Goal: Information Seeking & Learning: Compare options

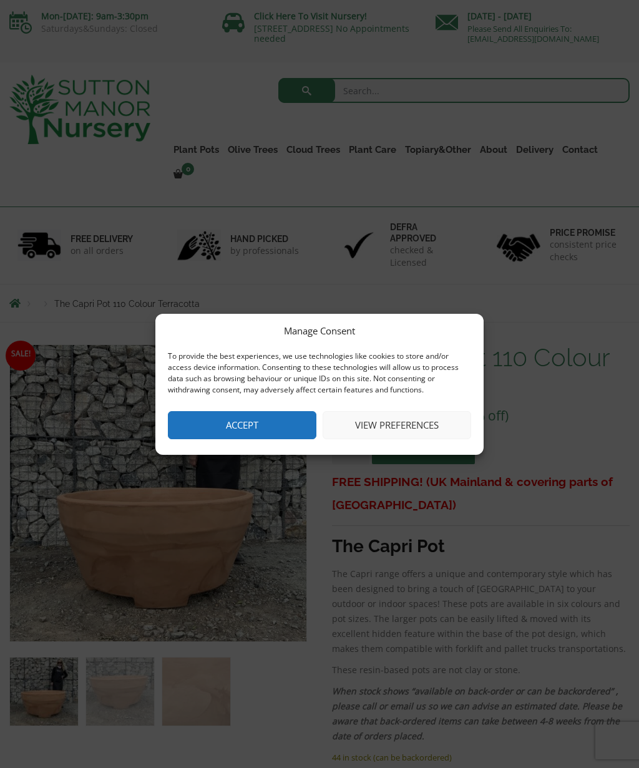
click at [264, 435] on button "Accept" at bounding box center [242, 425] width 148 height 28
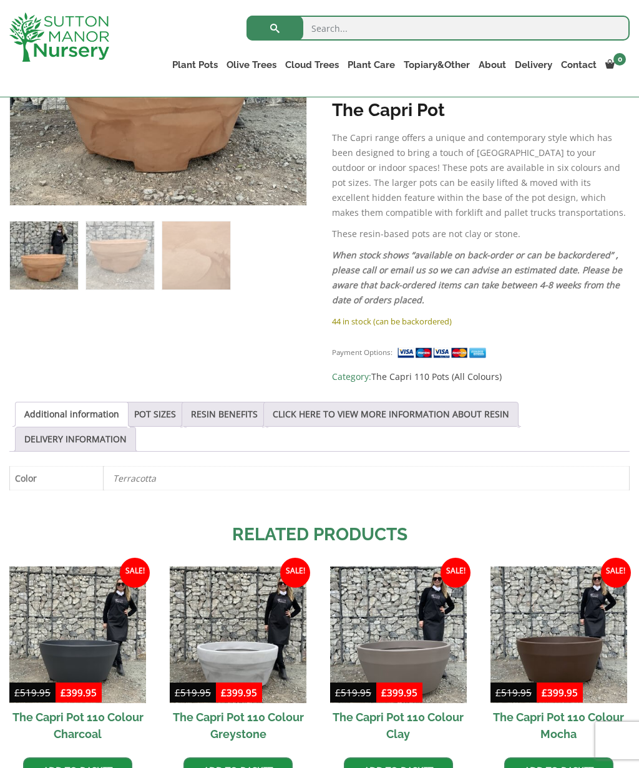
scroll to position [390, 0]
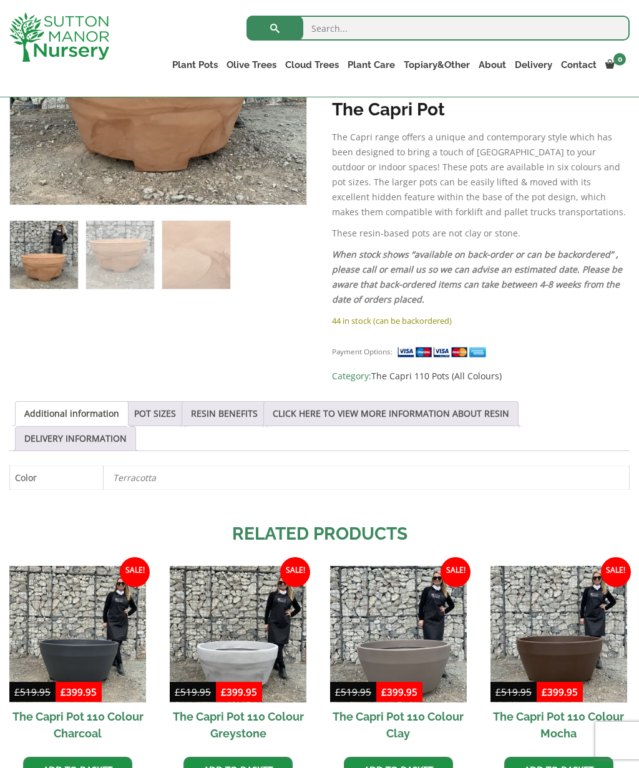
click at [168, 410] on link "POT SIZES" at bounding box center [155, 414] width 42 height 24
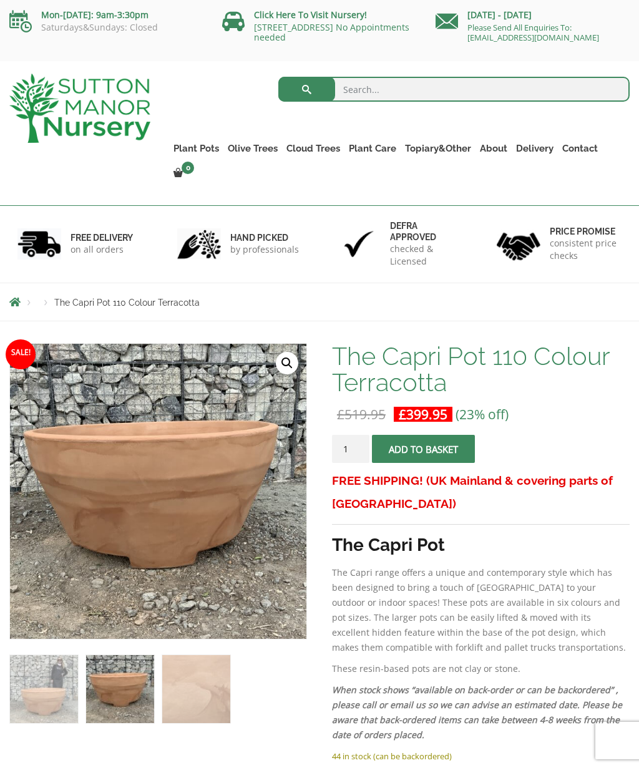
scroll to position [0, 0]
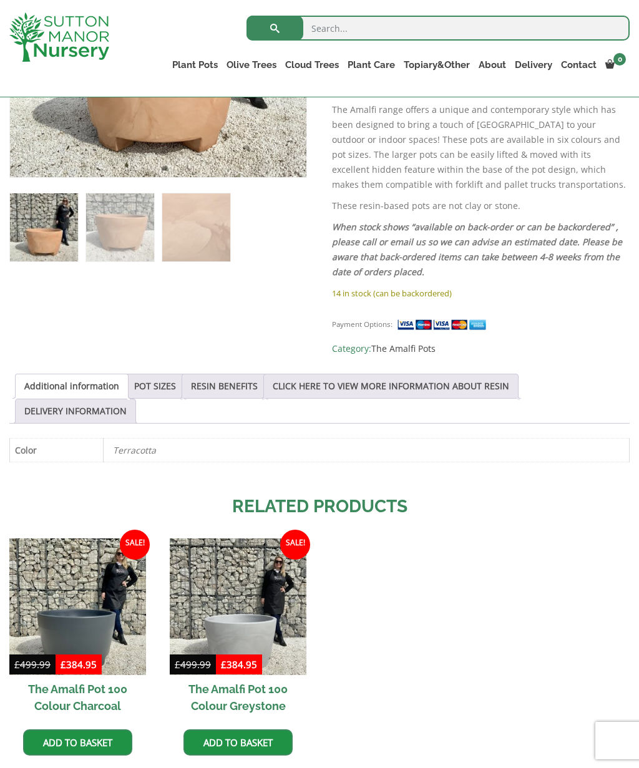
scroll to position [421, 0]
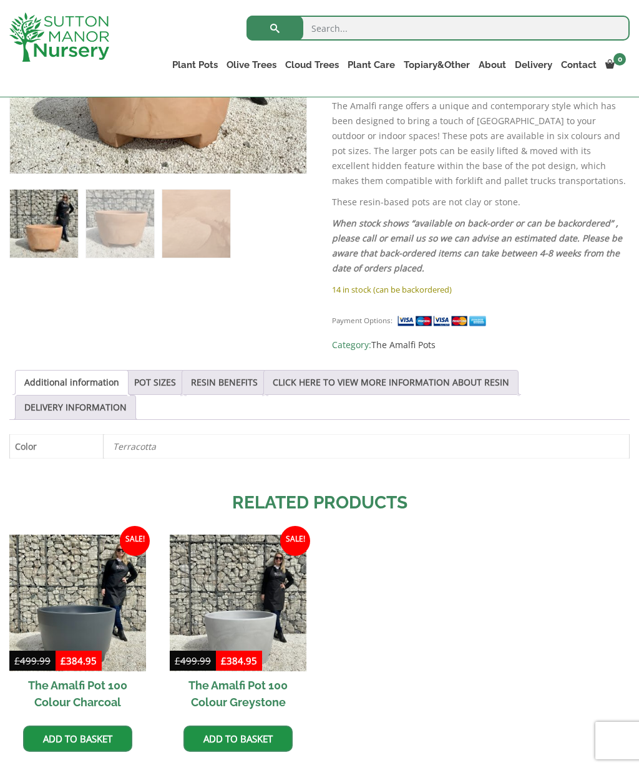
click at [216, 384] on link "RESIN BENEFITS" at bounding box center [224, 383] width 67 height 24
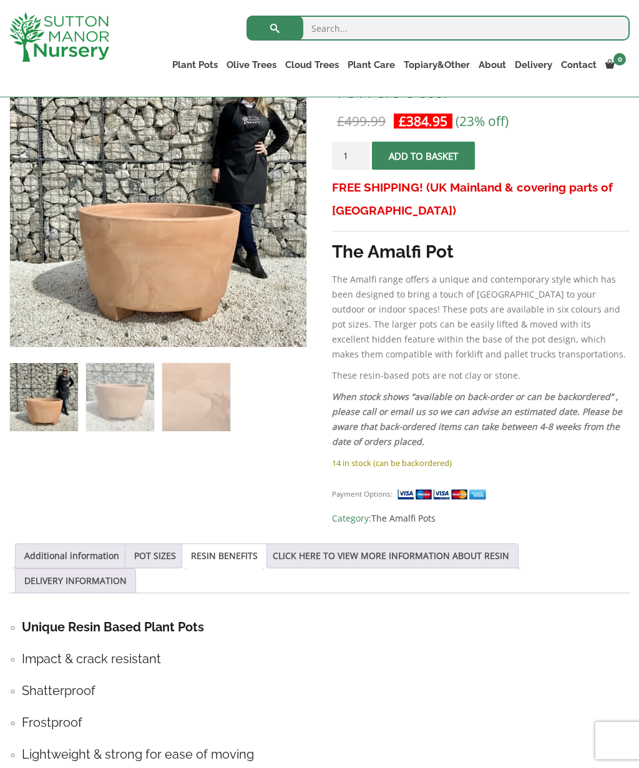
scroll to position [215, 0]
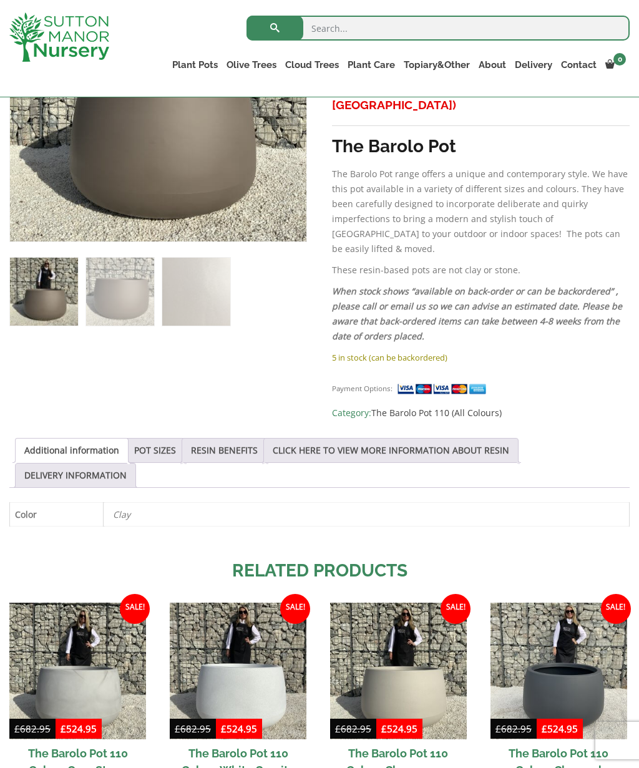
scroll to position [356, 0]
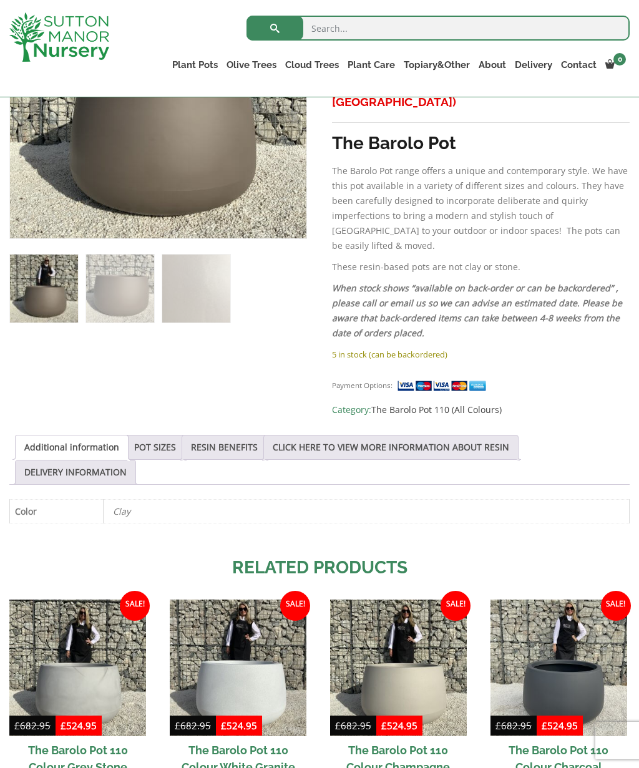
click at [164, 439] on link "POT SIZES" at bounding box center [155, 447] width 42 height 24
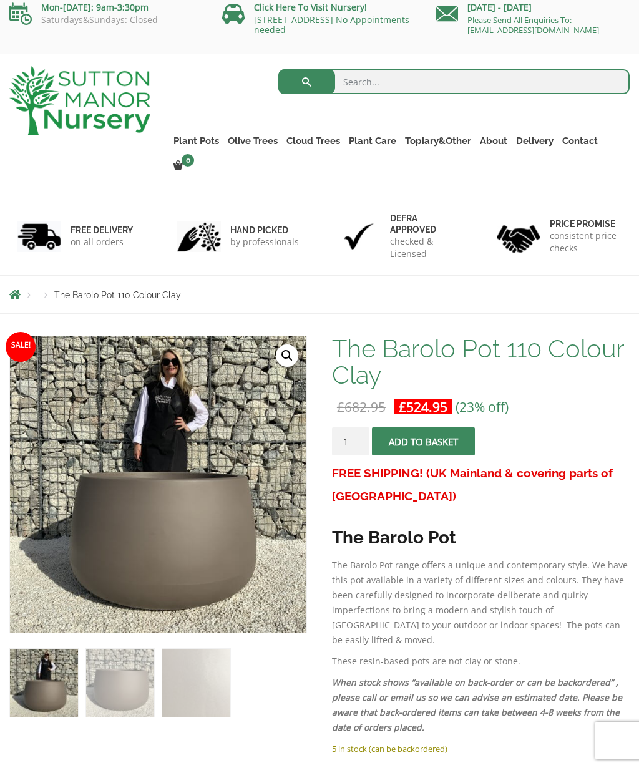
scroll to position [0, 0]
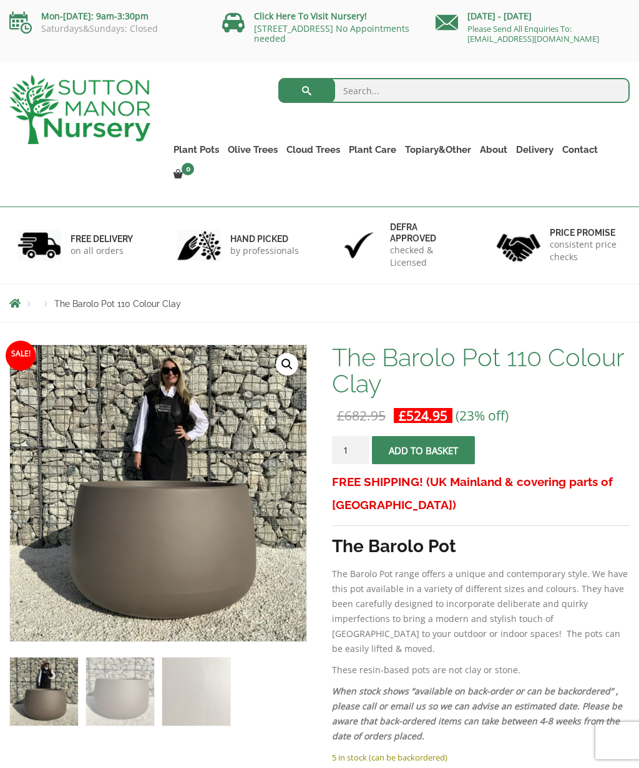
click at [0, 0] on link "Shallow Bowl Grande" at bounding box center [0, 0] width 0 height 0
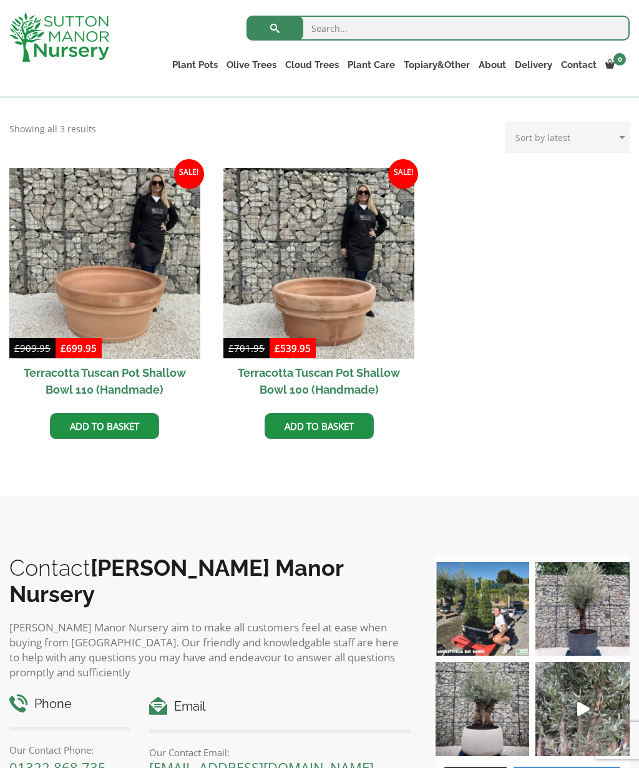
scroll to position [503, 0]
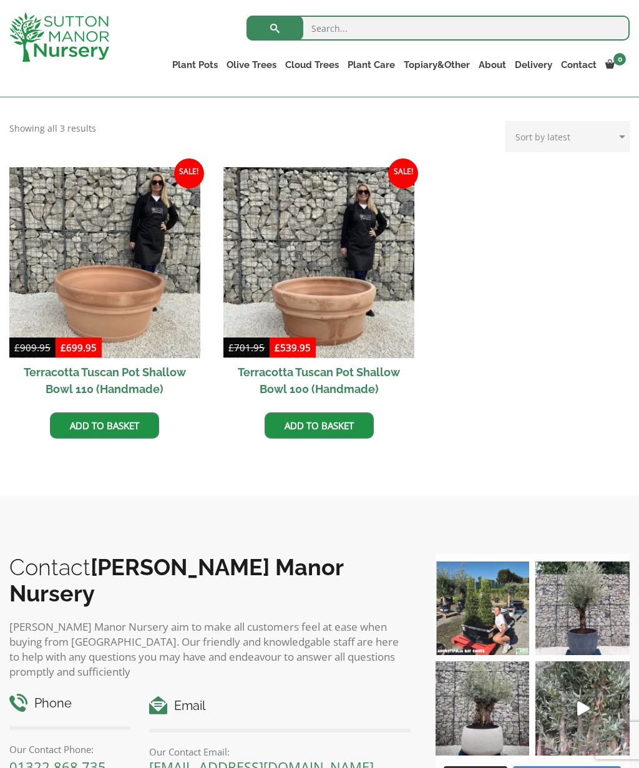
click at [152, 382] on h2 "Terracotta Tuscan Pot Shallow Bowl 110 (Handmade)" at bounding box center [104, 380] width 191 height 45
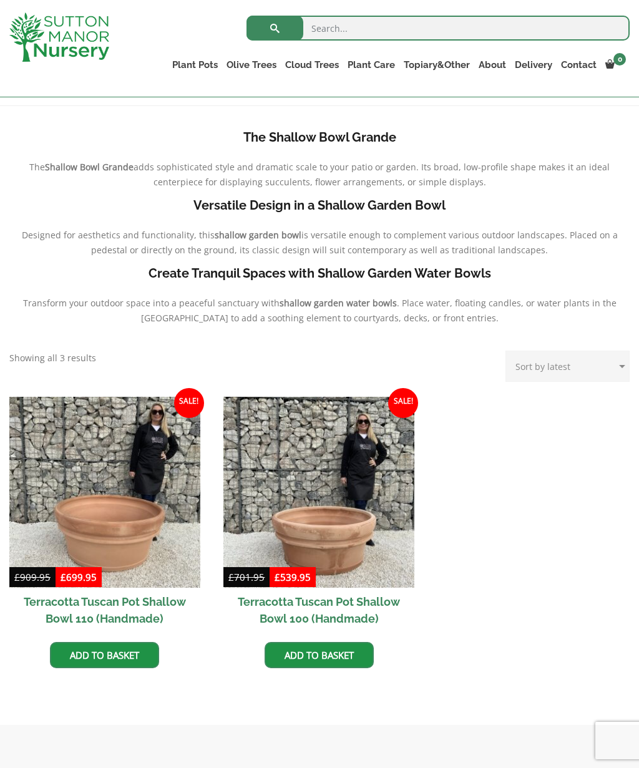
scroll to position [264, 0]
